Goal: Task Accomplishment & Management: Use online tool/utility

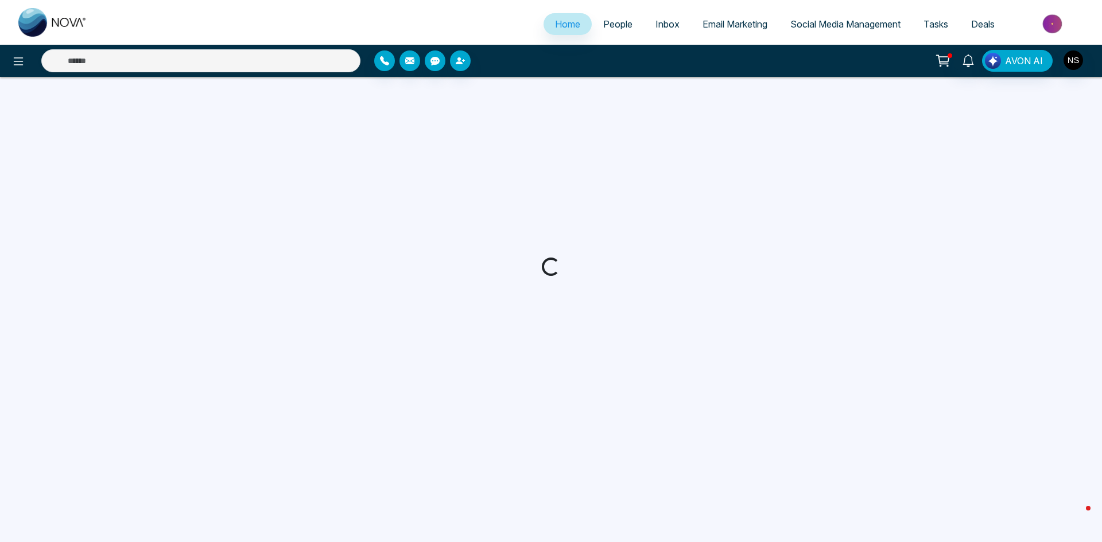
select select "*"
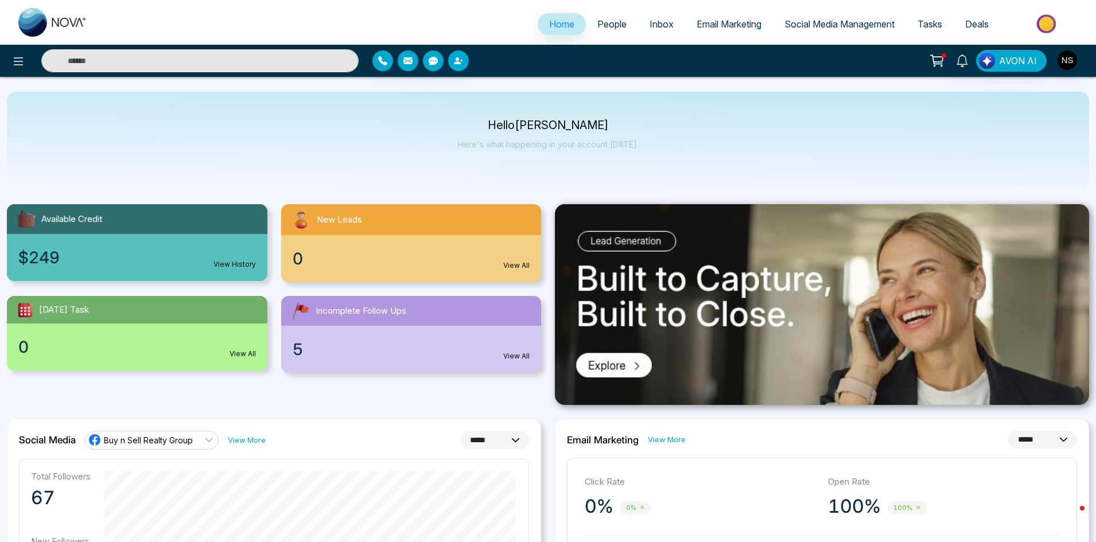
click at [867, 18] on span "Social Media Management" at bounding box center [840, 23] width 110 height 11
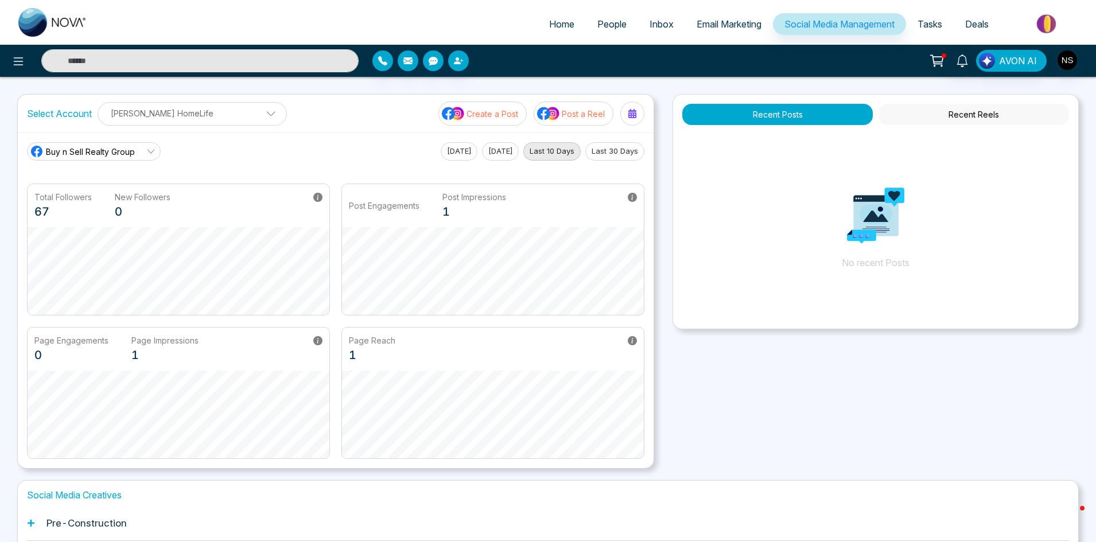
click at [93, 151] on span "Buy n Sell Realty Group" at bounding box center [90, 152] width 89 height 12
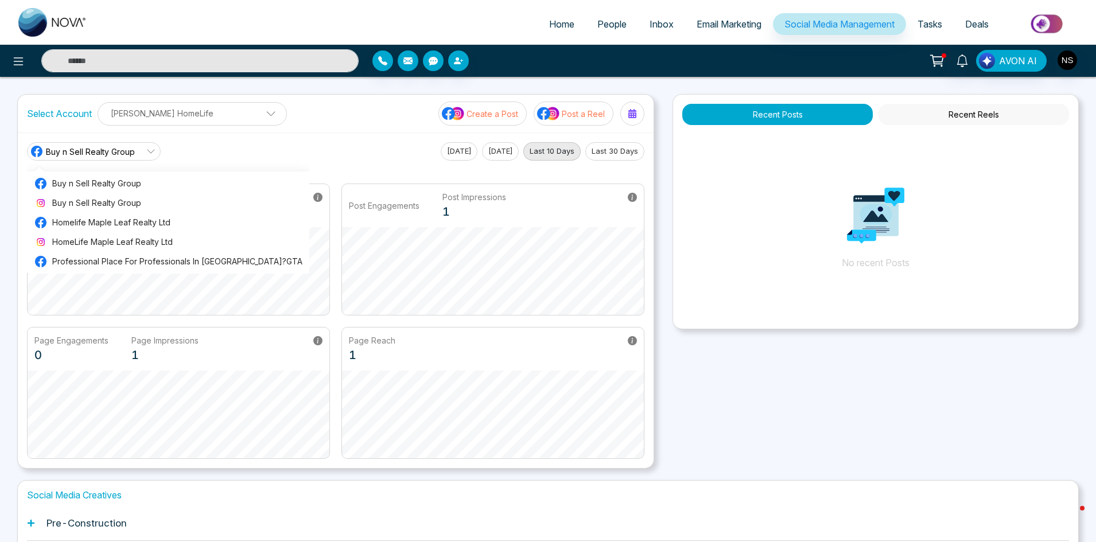
click at [362, 153] on div "Buy n Sell Realty Group Buy n Sell Realty Group Buy n Sell Realty Group Homelif…" at bounding box center [336, 151] width 618 height 18
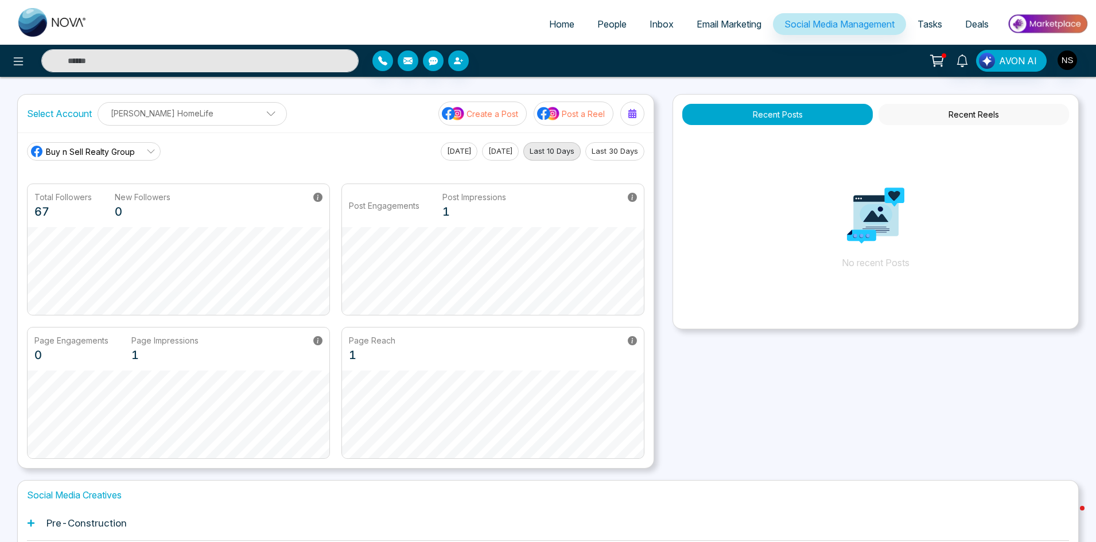
scroll to position [160, 0]
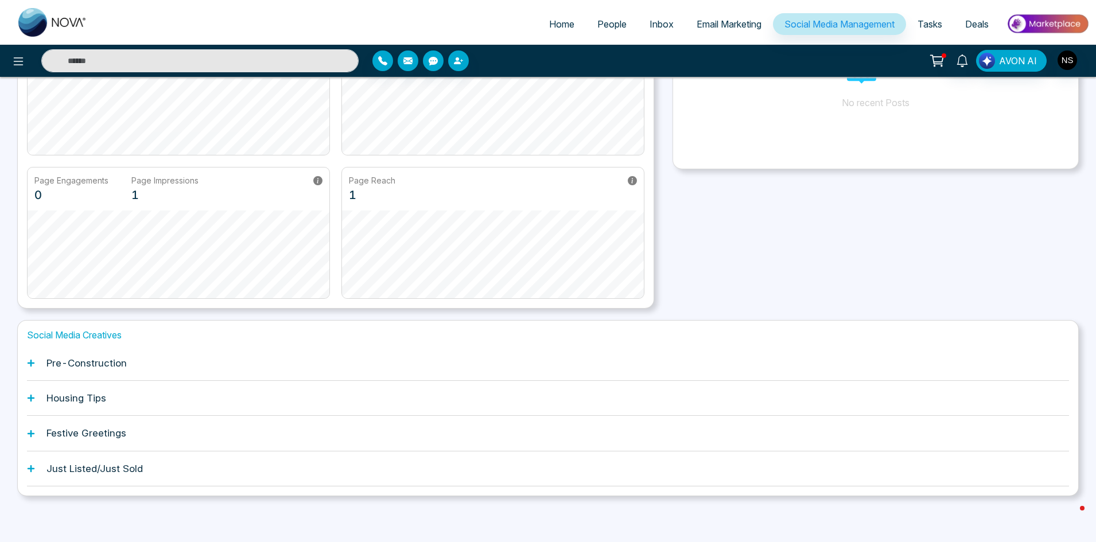
click at [50, 355] on div "Pre-Construction" at bounding box center [548, 363] width 1043 height 35
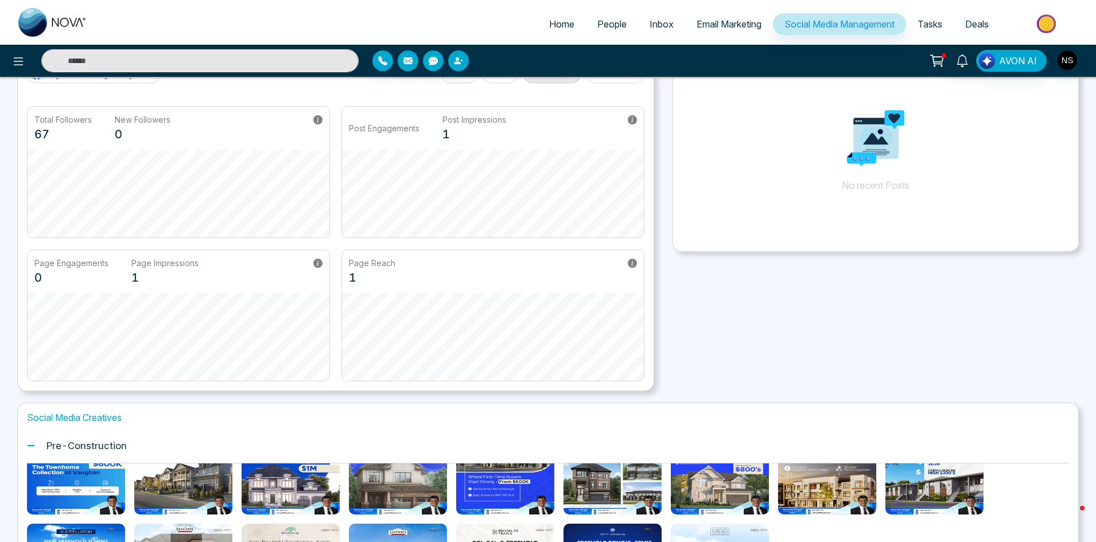
scroll to position [0, 0]
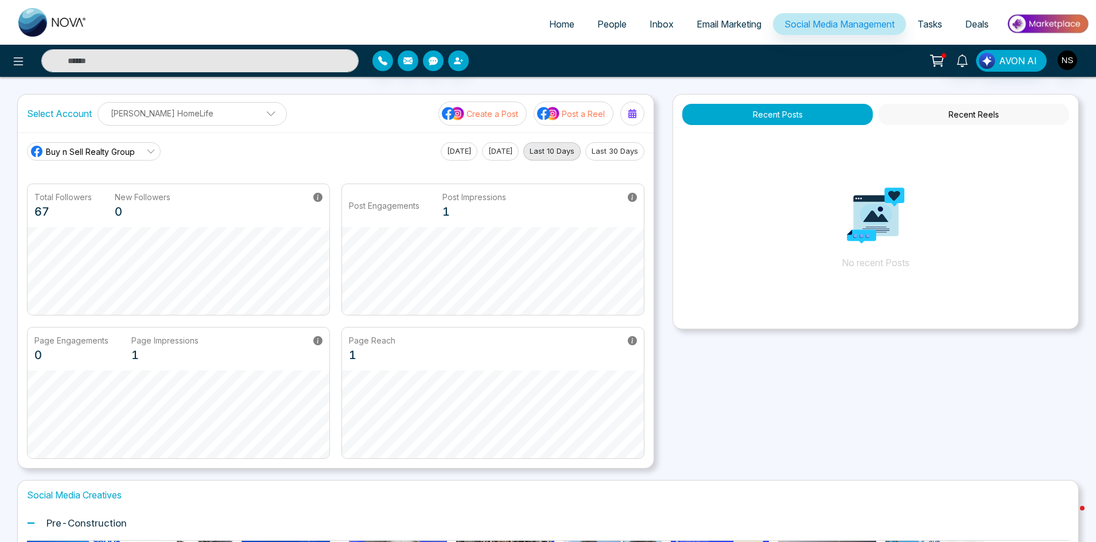
click at [808, 28] on span "Social Media Management" at bounding box center [840, 23] width 110 height 11
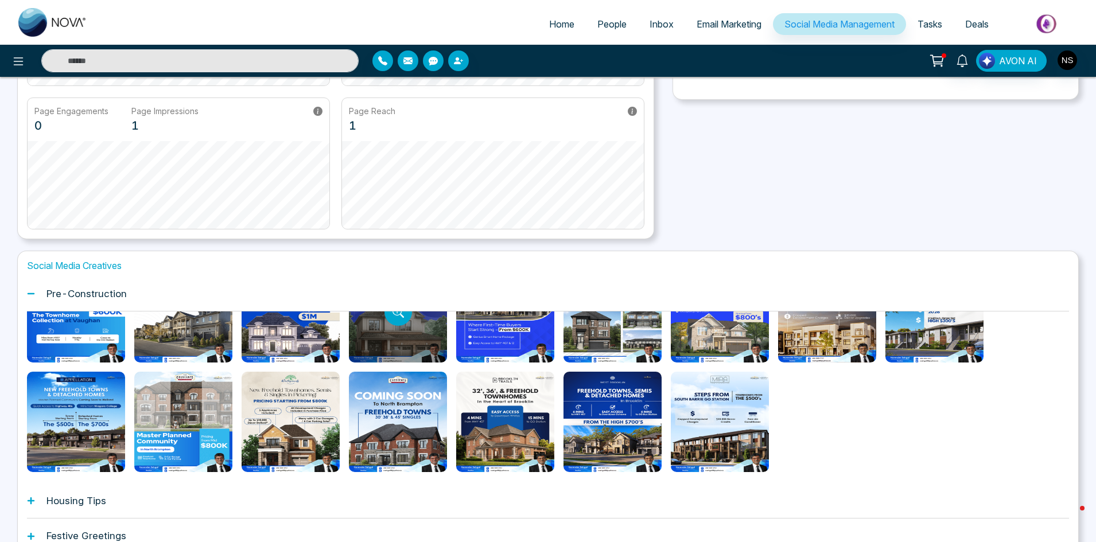
scroll to position [332, 0]
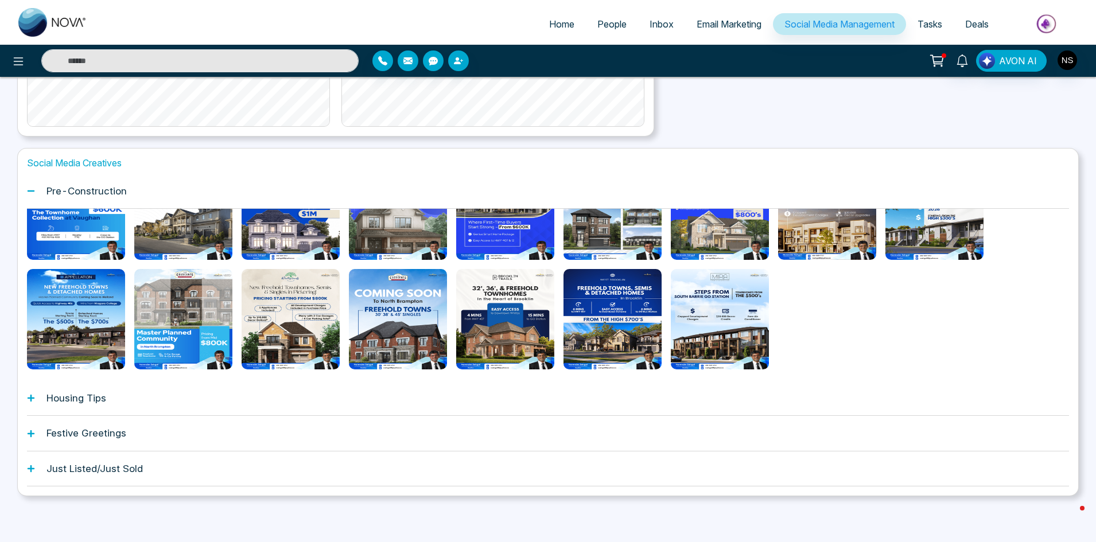
click at [77, 472] on h1 "Just Listed/Just Sold" at bounding box center [94, 468] width 96 height 11
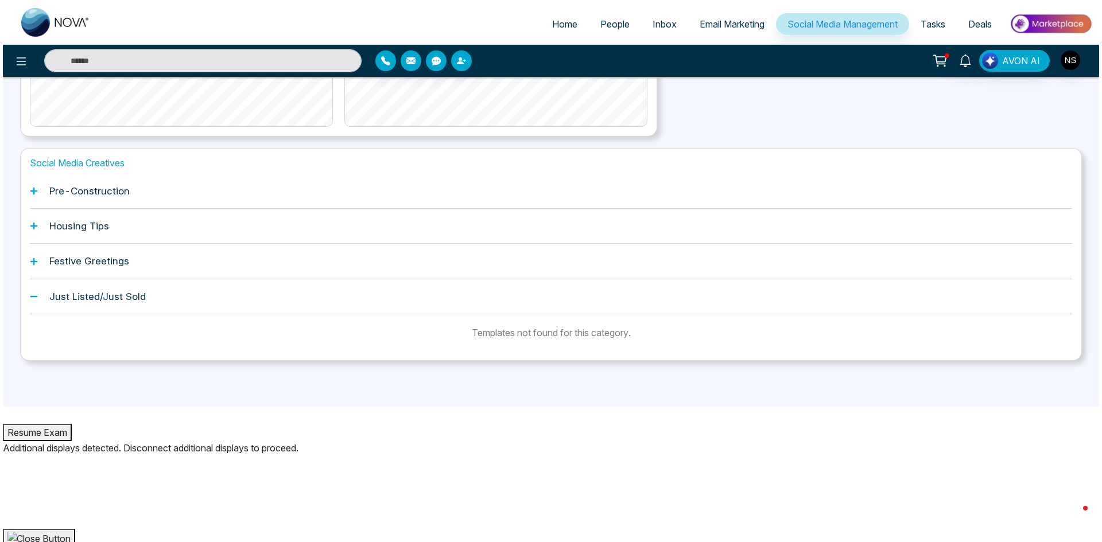
scroll to position [197, 0]
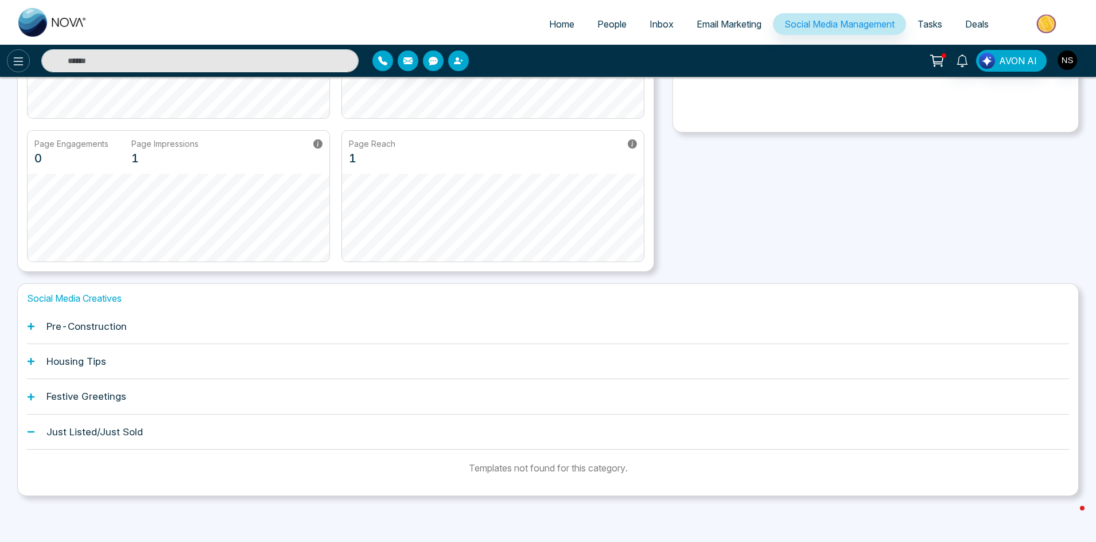
click at [21, 64] on icon at bounding box center [18, 62] width 14 height 14
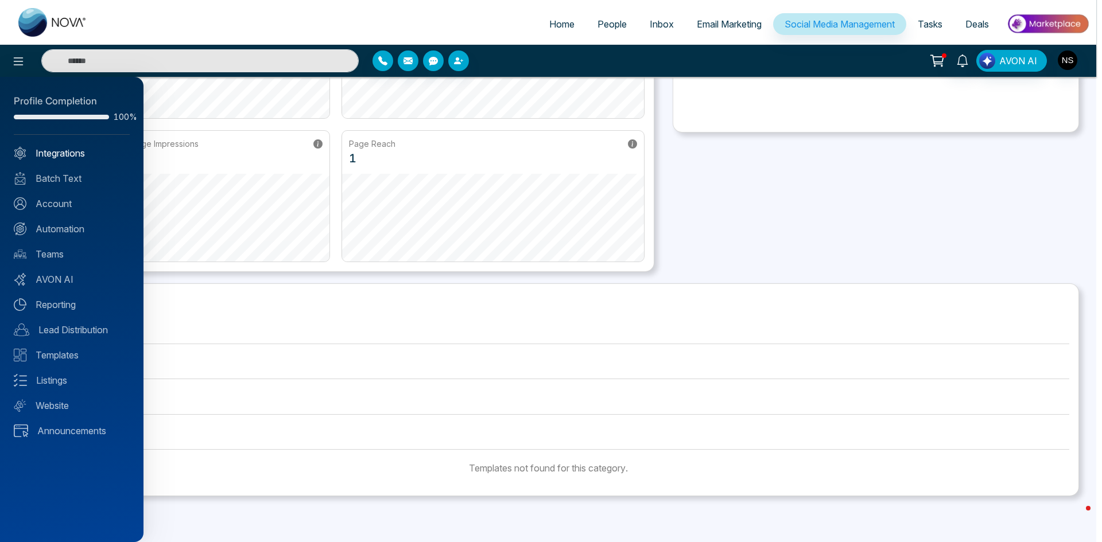
click at [60, 151] on link "Integrations" at bounding box center [72, 153] width 116 height 14
